Goal: Check status: Check status

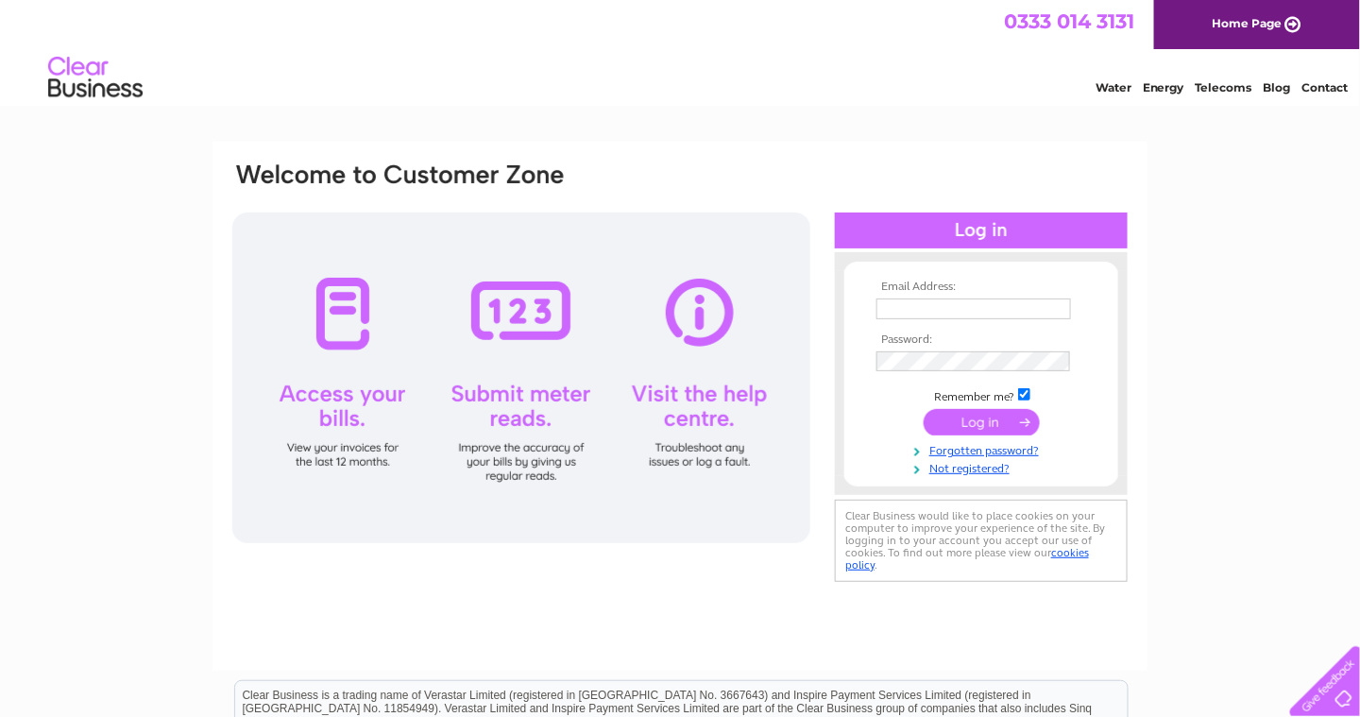
type input "[PERSON_NAME][EMAIL_ADDRESS][DOMAIN_NAME]"
click at [1040, 302] on input "[PERSON_NAME][EMAIL_ADDRESS][DOMAIN_NAME]" at bounding box center [973, 308] width 194 height 21
click at [981, 424] on input "submit" at bounding box center [981, 422] width 116 height 26
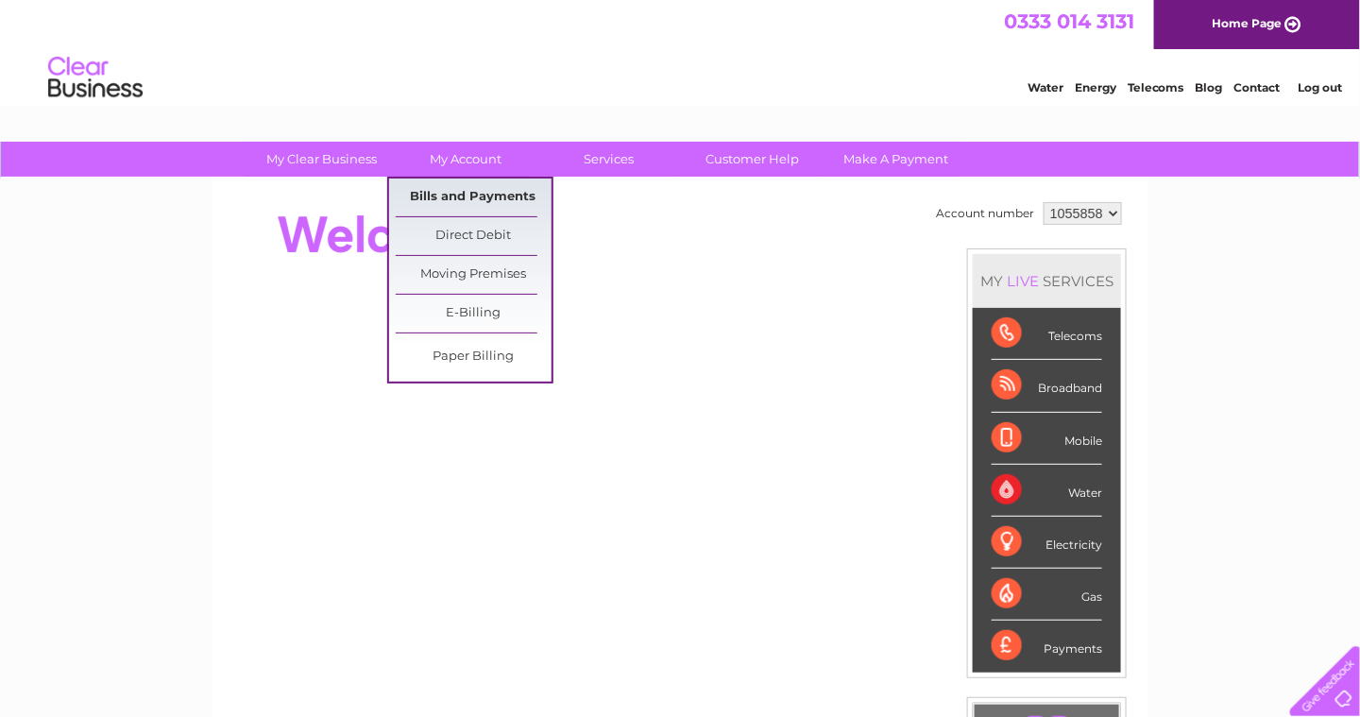
click at [472, 193] on link "Bills and Payments" at bounding box center [474, 197] width 156 height 38
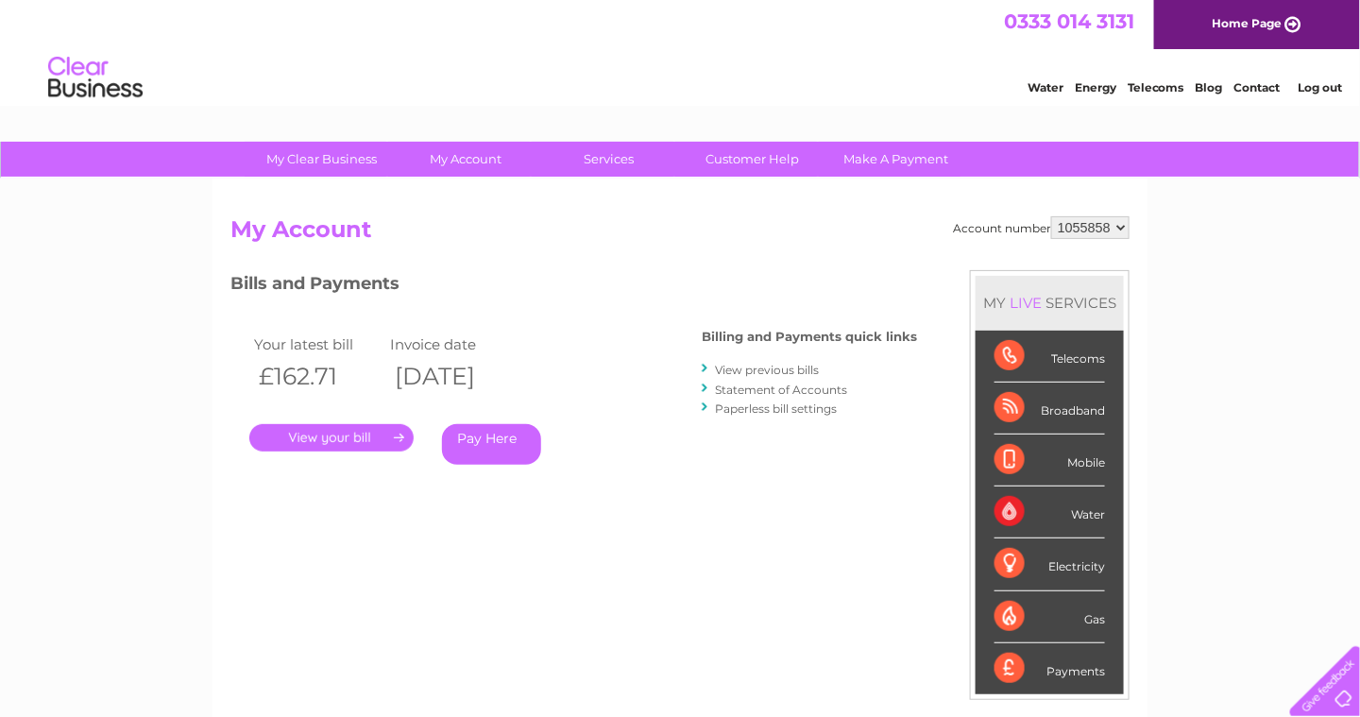
click at [338, 451] on div "Your latest bill Invoice date £162.71 [DATE] . Pay Here" at bounding box center [437, 401] width 415 height 179
click at [342, 438] on link "." at bounding box center [331, 437] width 164 height 27
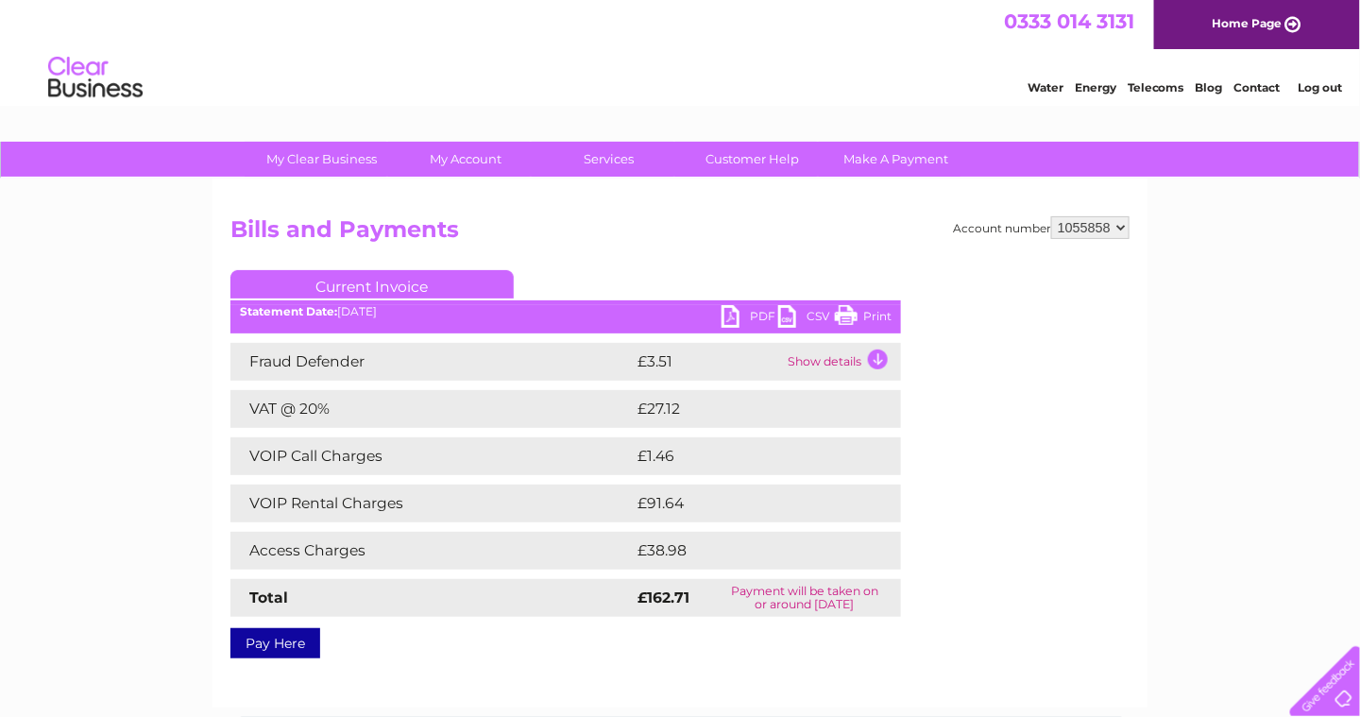
click at [760, 310] on link "PDF" at bounding box center [749, 318] width 57 height 27
